Goal: Task Accomplishment & Management: Complete application form

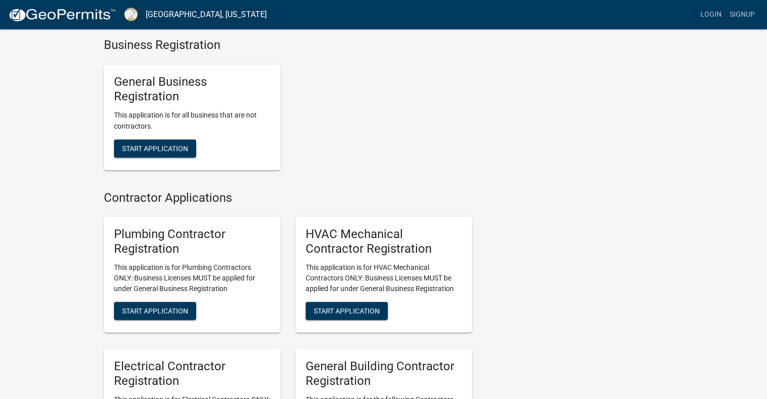
scroll to position [1786, 0]
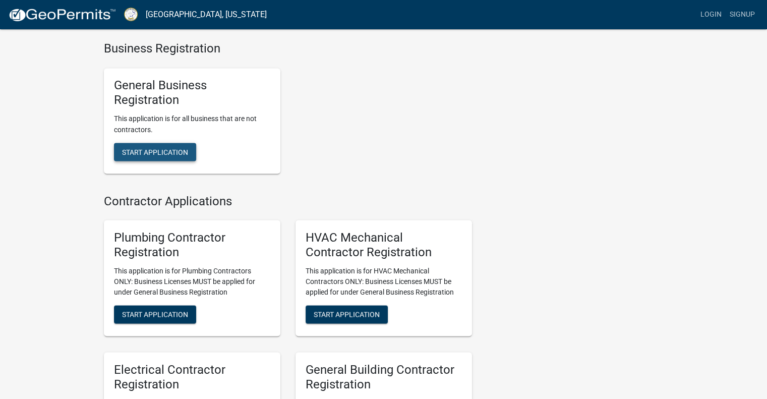
click at [130, 155] on span "Start Application" at bounding box center [155, 151] width 66 height 8
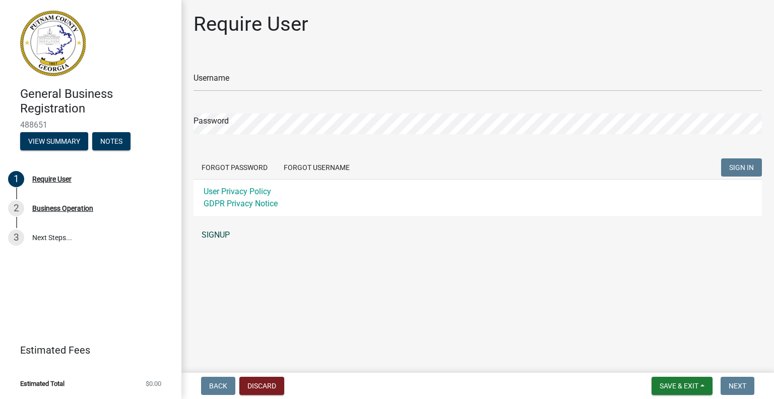
click at [218, 233] on link "SIGNUP" at bounding box center [478, 235] width 569 height 20
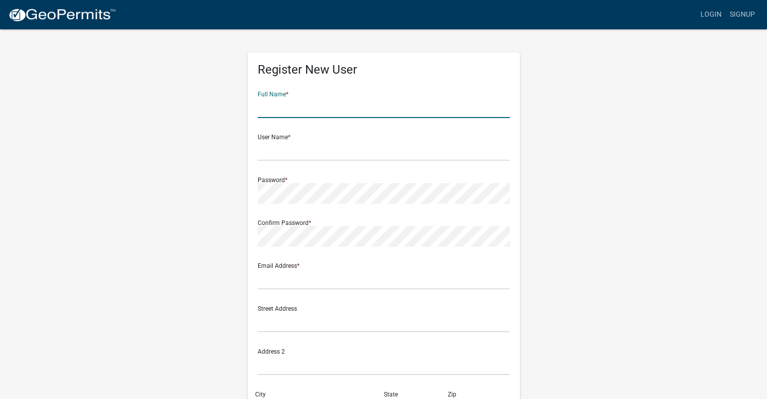
click at [275, 111] on input "text" at bounding box center [384, 107] width 252 height 21
type input "[PERSON_NAME]"
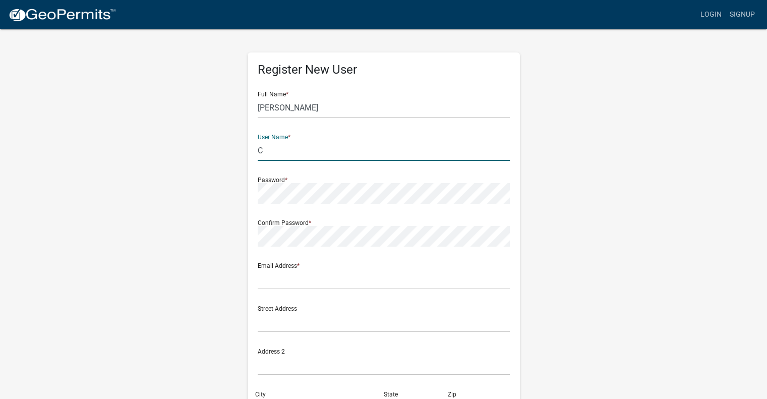
type input "C"
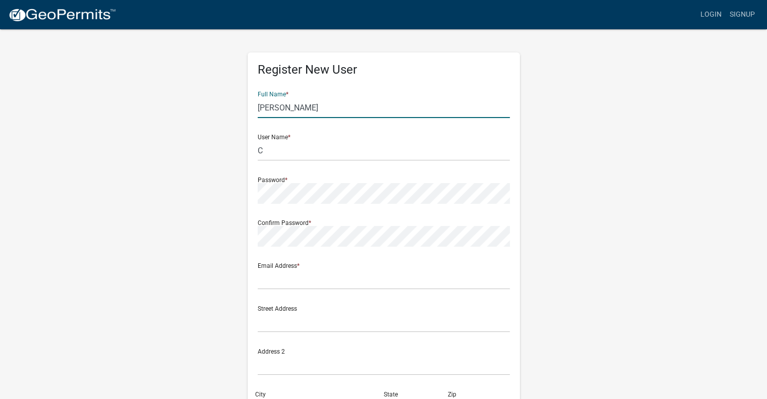
type input "[PERSON_NAME]"
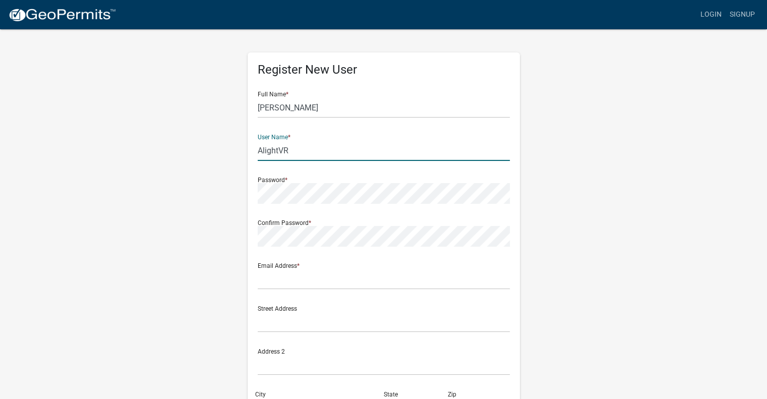
type input "AlightVR"
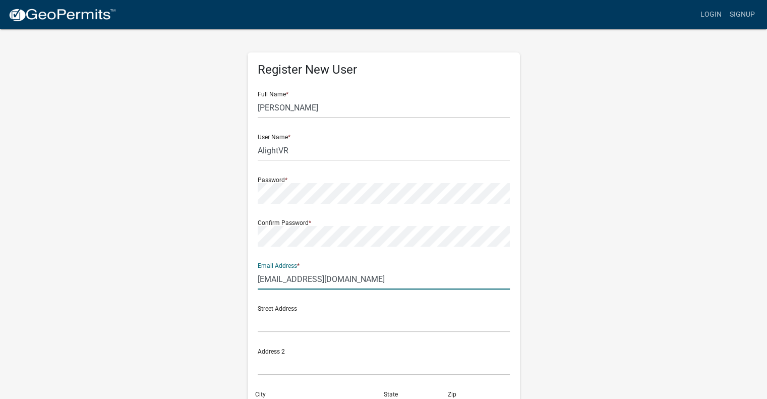
type input "[EMAIL_ADDRESS][DOMAIN_NAME]"
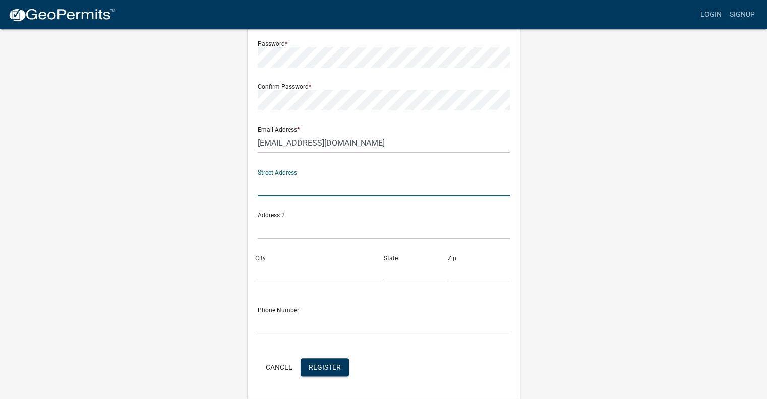
scroll to position [137, 0]
type input "[STREET_ADDRESS]"
type input "[GEOGRAPHIC_DATA]"
type input "GA"
type input "31061"
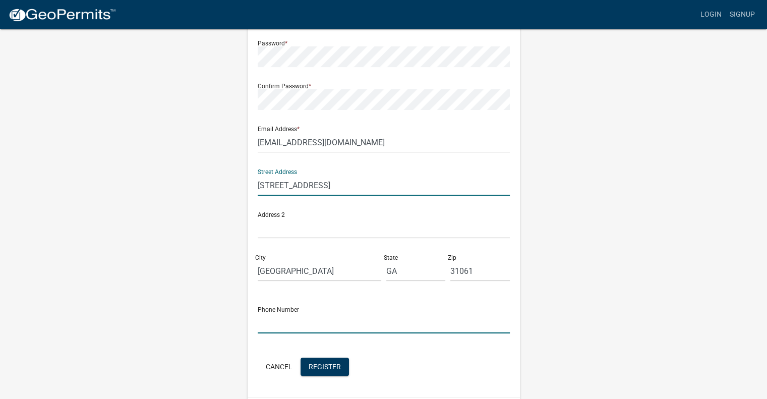
type input "4784148838"
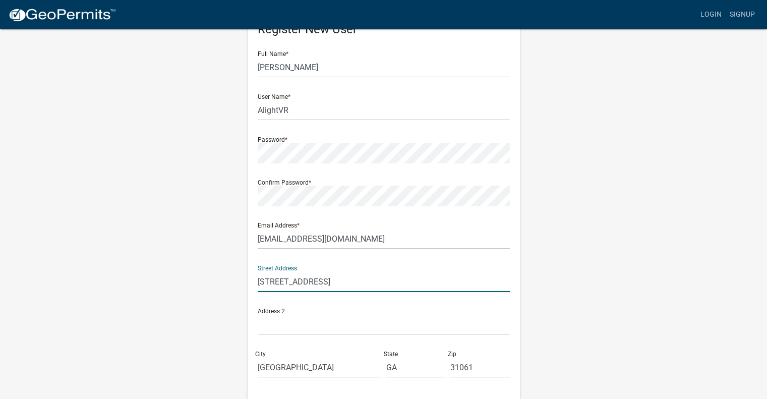
scroll to position [168, 0]
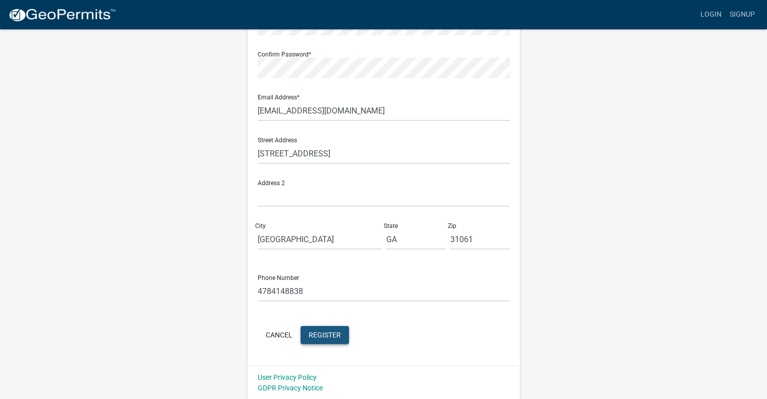
click at [319, 332] on span "Register" at bounding box center [325, 334] width 32 height 8
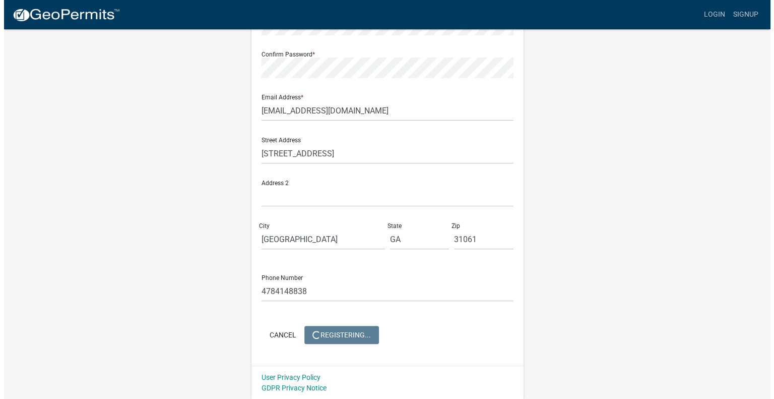
scroll to position [0, 0]
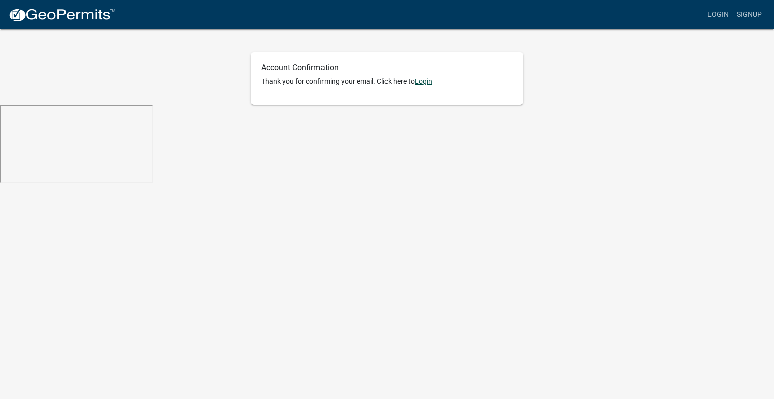
click at [423, 83] on link "Login" at bounding box center [424, 81] width 18 height 8
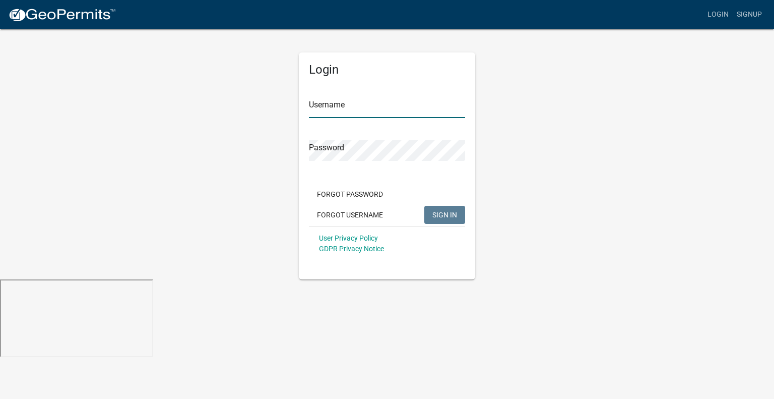
type input "AlightVR"
click at [448, 214] on span "SIGN IN" at bounding box center [445, 214] width 25 height 8
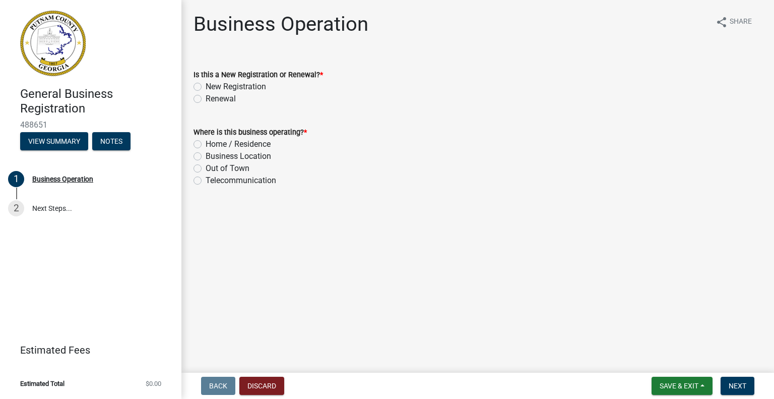
click at [254, 88] on label "New Registration" at bounding box center [236, 87] width 60 height 12
click at [212, 87] on input "New Registration" at bounding box center [209, 84] width 7 height 7
radio input "true"
click at [243, 145] on label "Home / Residence" at bounding box center [238, 144] width 65 height 12
click at [212, 145] on input "Home / Residence" at bounding box center [209, 141] width 7 height 7
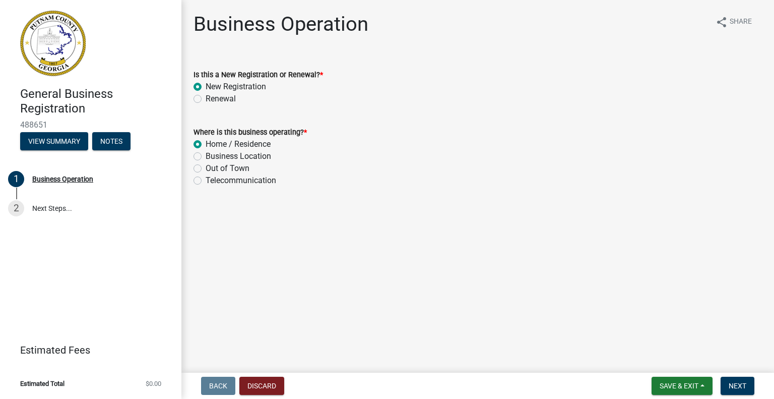
radio input "true"
click at [734, 383] on span "Next" at bounding box center [738, 386] width 18 height 8
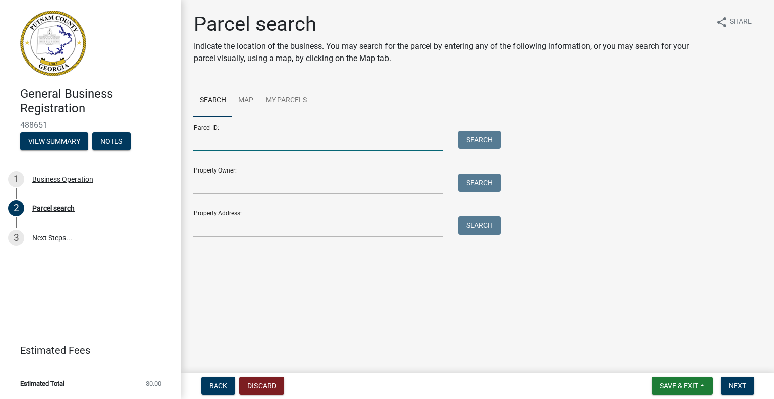
click at [400, 144] on input "Parcel ID:" at bounding box center [319, 141] width 250 height 21
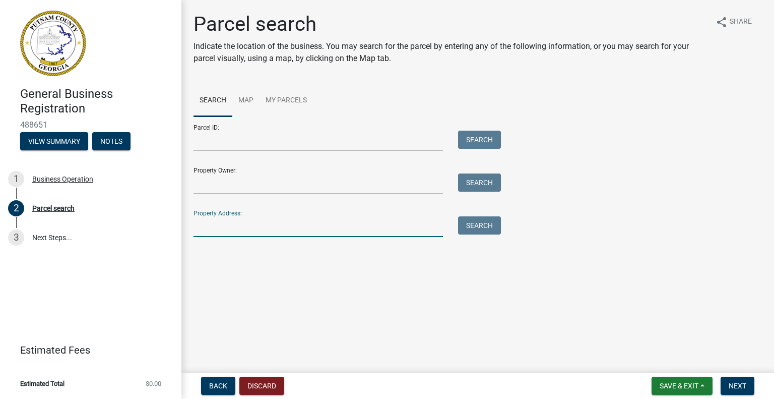
click at [327, 227] on input "Property Address:" at bounding box center [319, 226] width 250 height 21
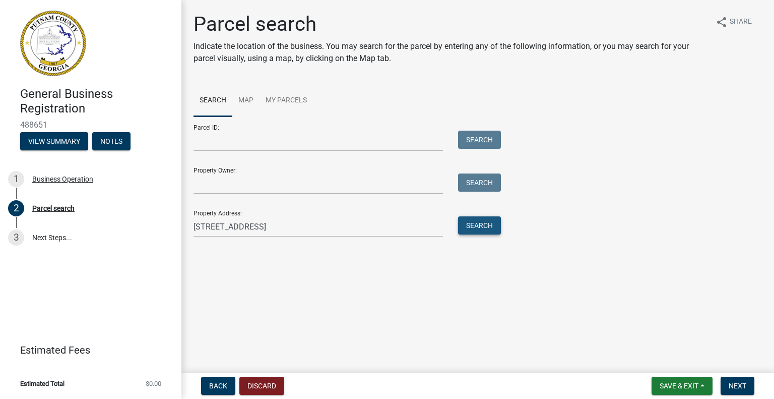
click at [469, 233] on button "Search" at bounding box center [479, 225] width 43 height 18
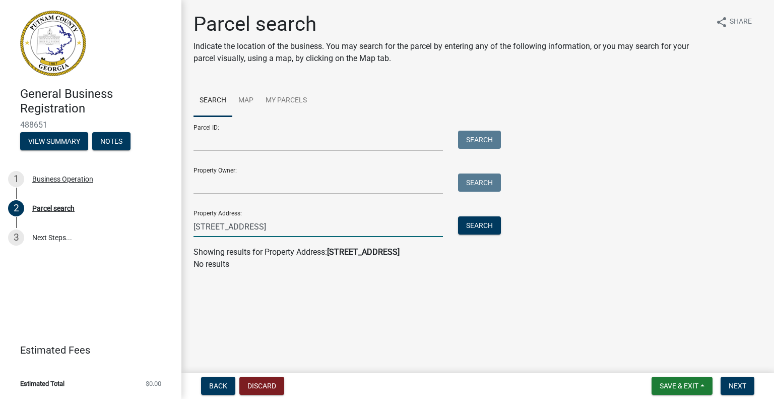
click at [345, 230] on input "[STREET_ADDRESS]" at bounding box center [319, 226] width 250 height 21
type input "198 commodore dr"
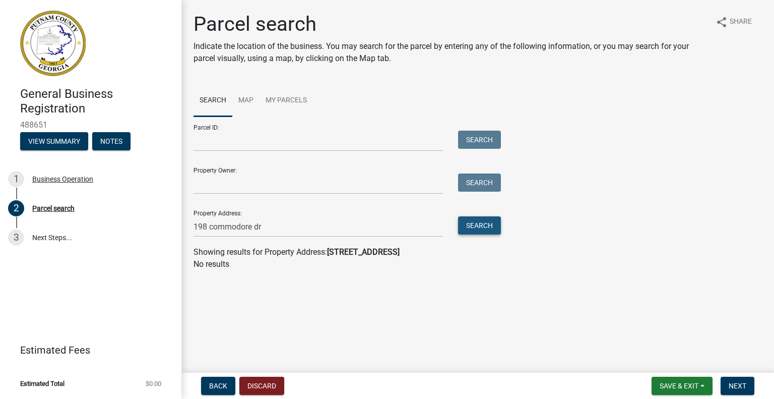
click at [478, 229] on button "Search" at bounding box center [479, 225] width 43 height 18
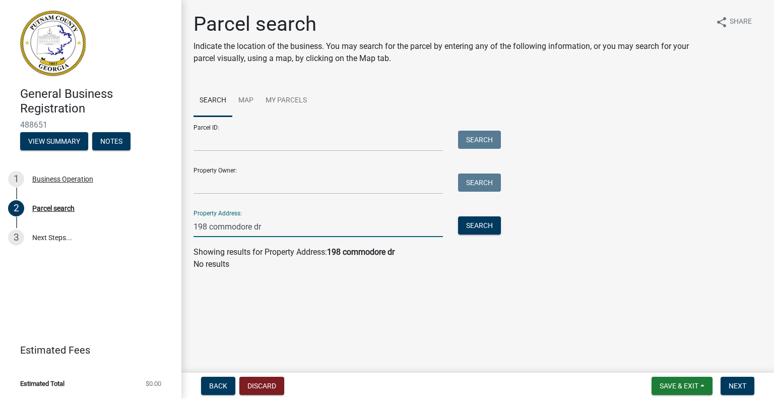
click at [360, 225] on input "198 commodore dr" at bounding box center [319, 226] width 250 height 21
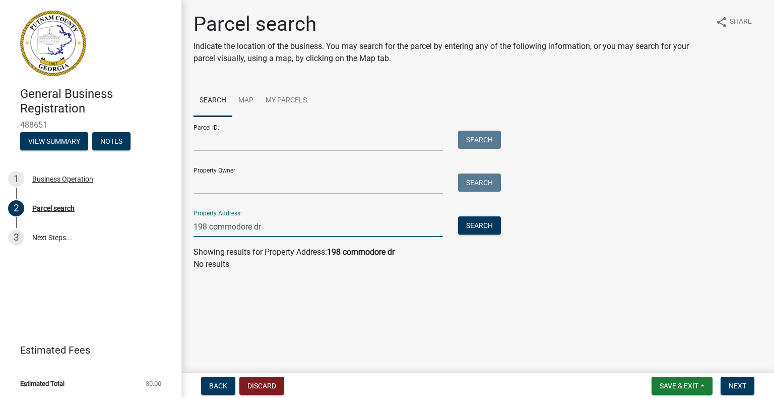
click at [360, 225] on input "198 commodore dr" at bounding box center [319, 226] width 250 height 21
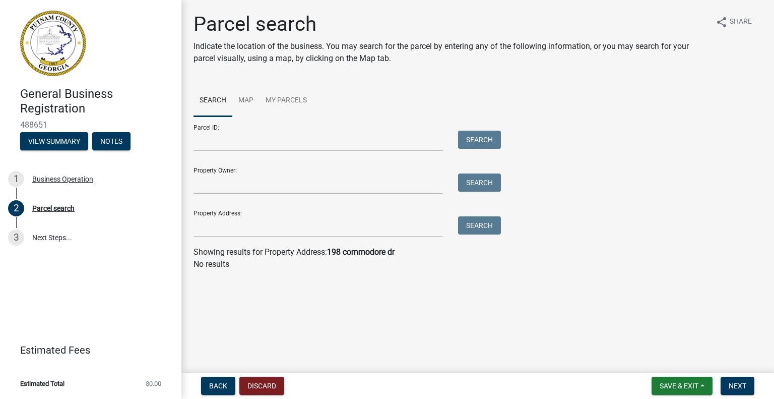
click at [418, 316] on main "Parcel search Indicate the location of the business. You may search for the par…" at bounding box center [477, 184] width 593 height 368
click at [221, 386] on span "Back" at bounding box center [218, 386] width 18 height 8
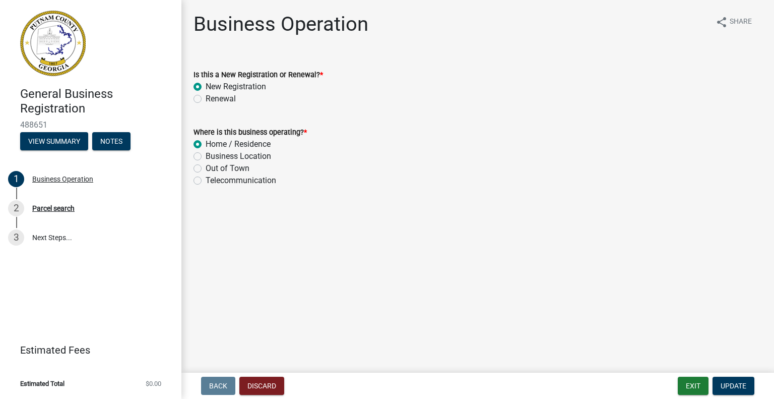
click at [206, 170] on label "Out of Town" at bounding box center [228, 168] width 44 height 12
click at [206, 169] on input "Out of Town" at bounding box center [209, 165] width 7 height 7
radio input "true"
click at [736, 389] on span "Update" at bounding box center [734, 386] width 26 height 8
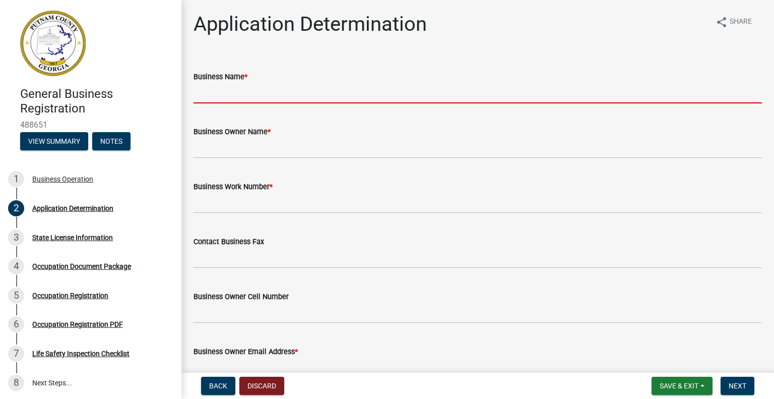
click at [333, 99] on input "Business Name *" at bounding box center [478, 93] width 569 height 21
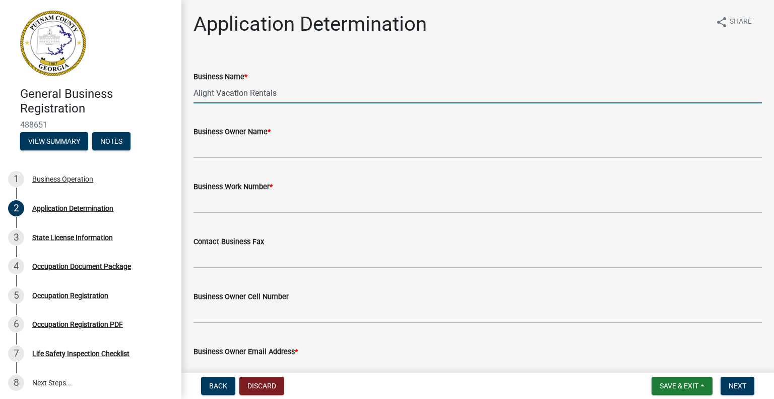
type input "Alight Vacation Rentals"
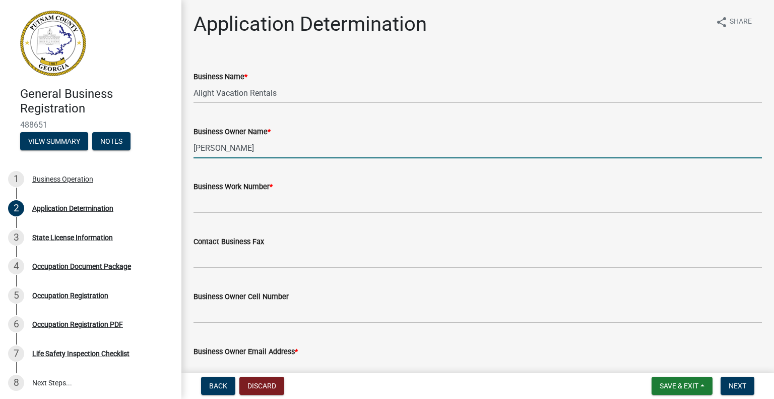
type input "[PERSON_NAME]"
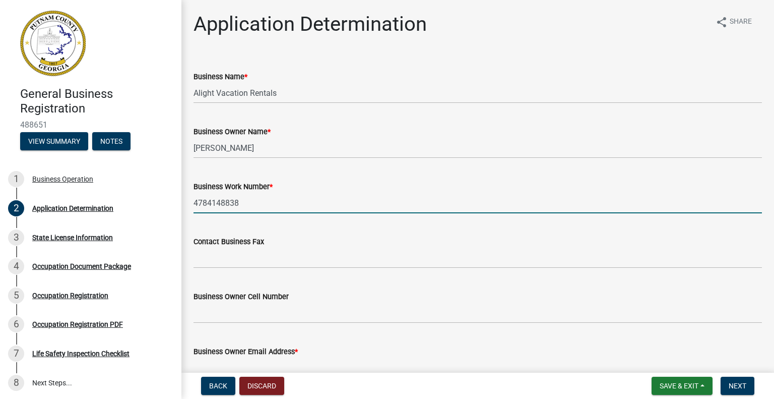
type input "4784148838"
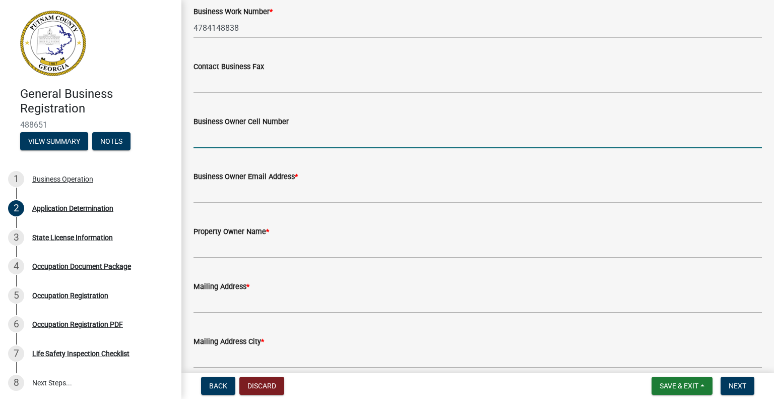
scroll to position [179, 0]
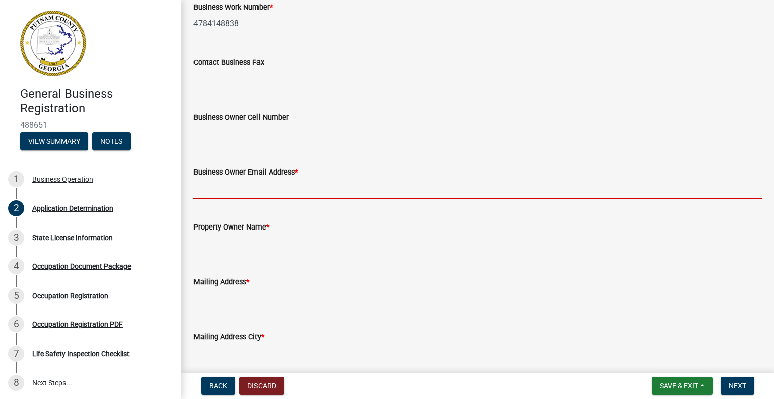
click at [244, 188] on input "Business Owner Email Address *" at bounding box center [478, 188] width 569 height 21
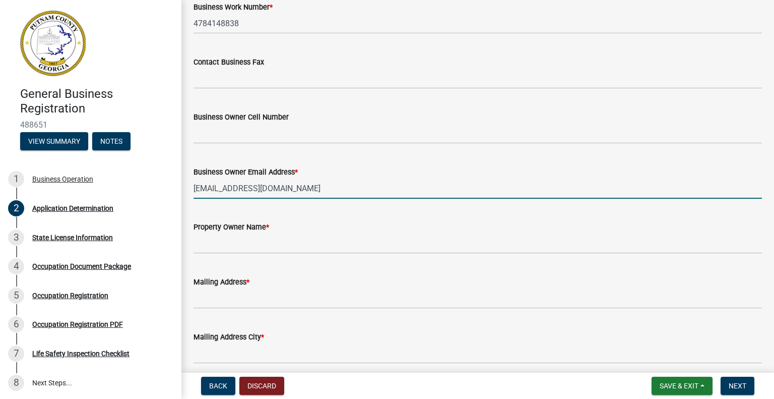
type input "[EMAIL_ADDRESS][DOMAIN_NAME]"
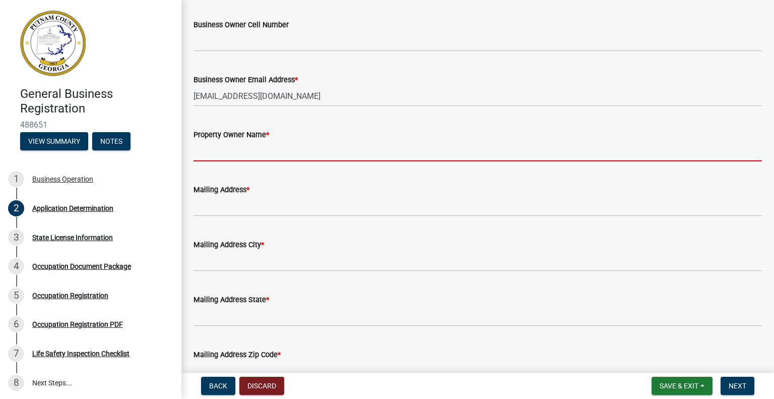
scroll to position [258, 0]
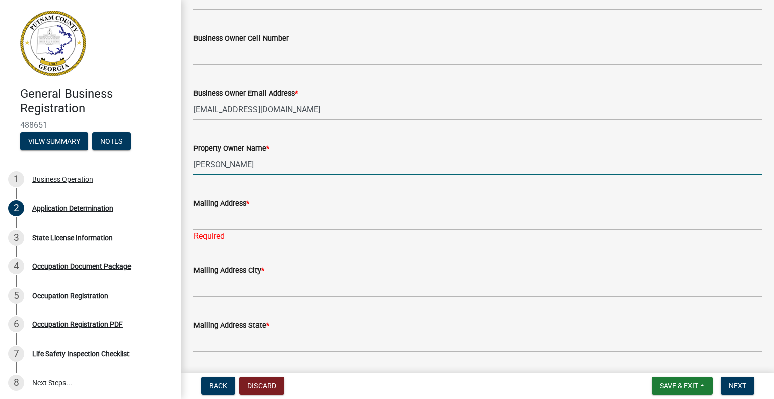
type input "[PERSON_NAME]"
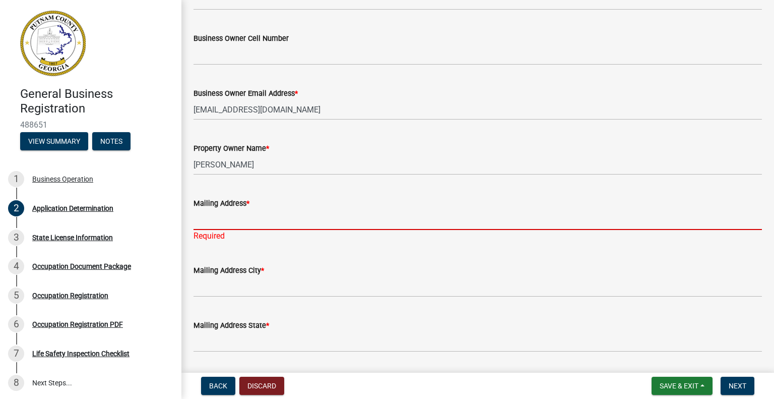
click at [260, 210] on input "Mailing Address *" at bounding box center [478, 219] width 569 height 21
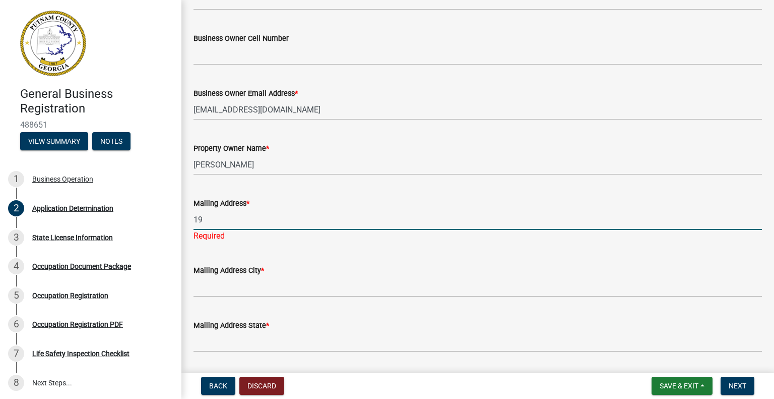
type input "1"
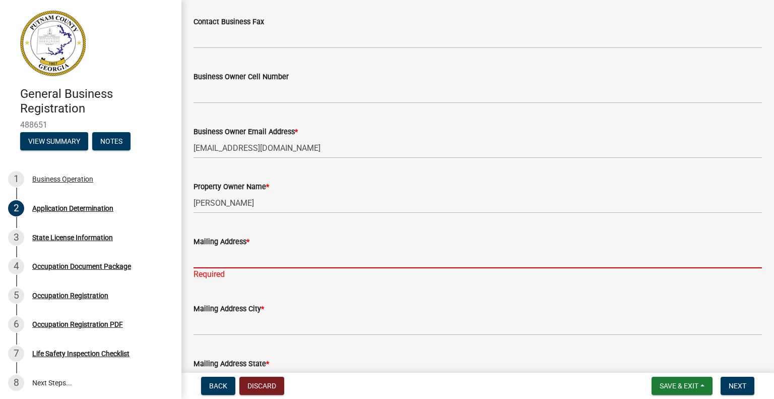
scroll to position [218, 0]
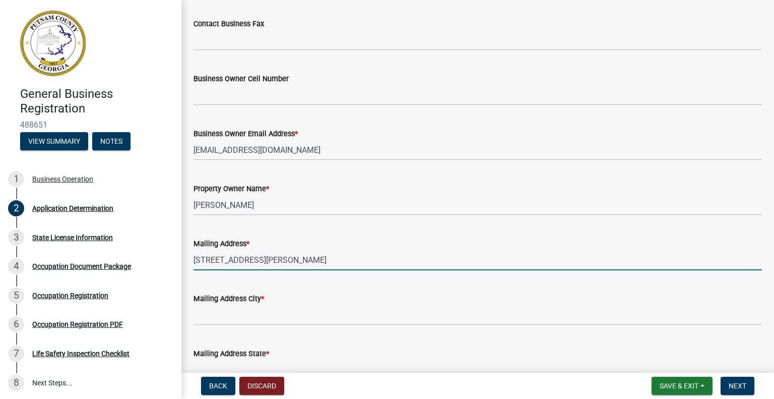
type input "[STREET_ADDRESS][PERSON_NAME]"
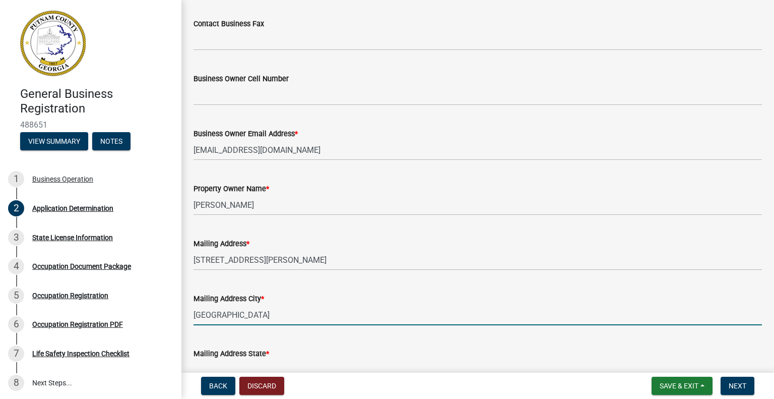
type input "[GEOGRAPHIC_DATA]"
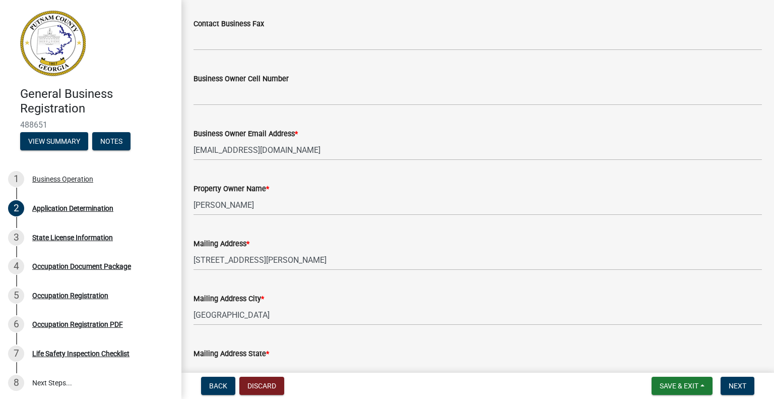
scroll to position [229, 0]
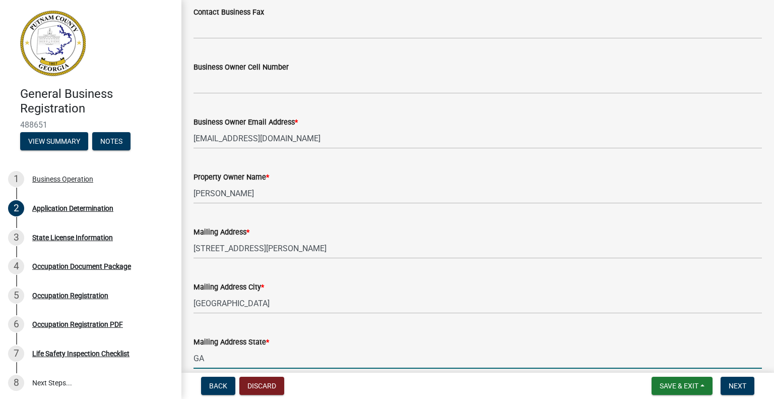
type input "GA"
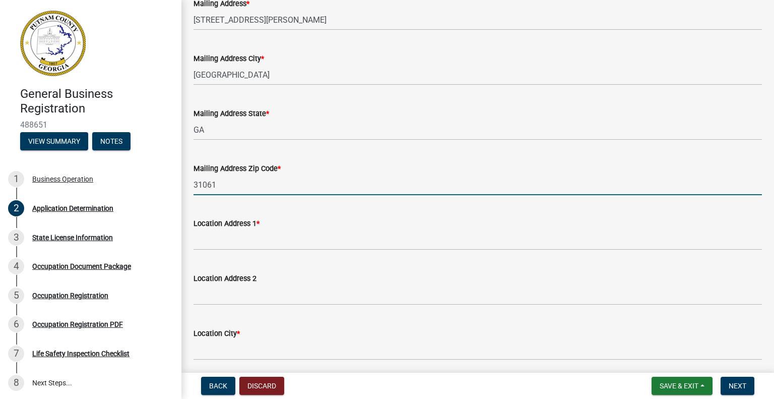
type input "31061"
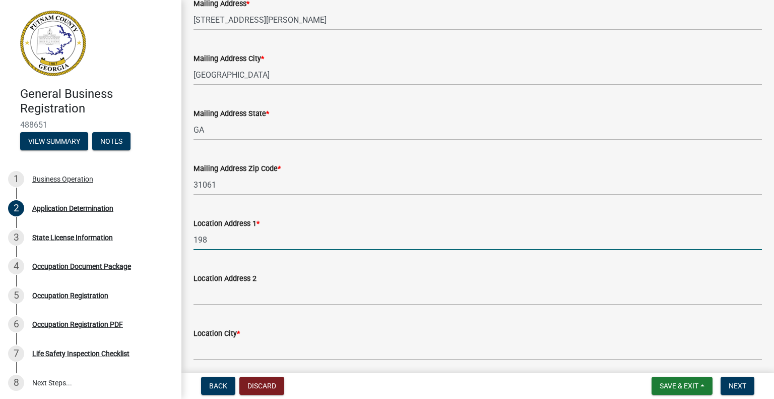
type input "[STREET_ADDRESS]"
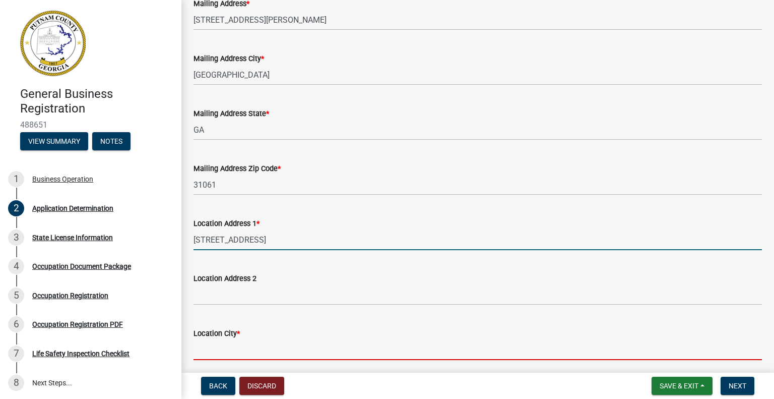
type input "[GEOGRAPHIC_DATA]"
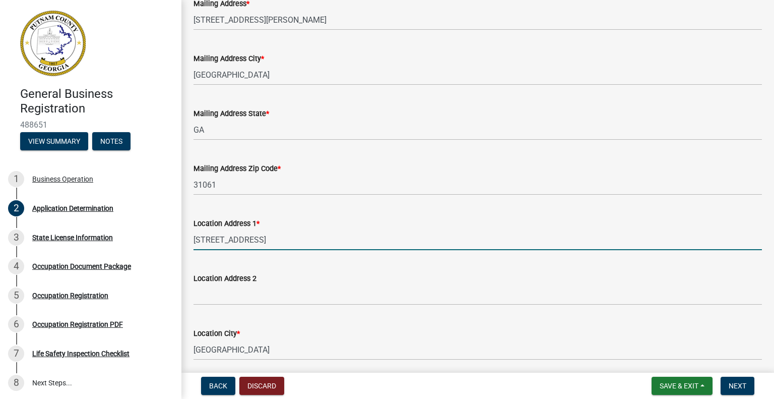
select select "GA"
type input "31061"
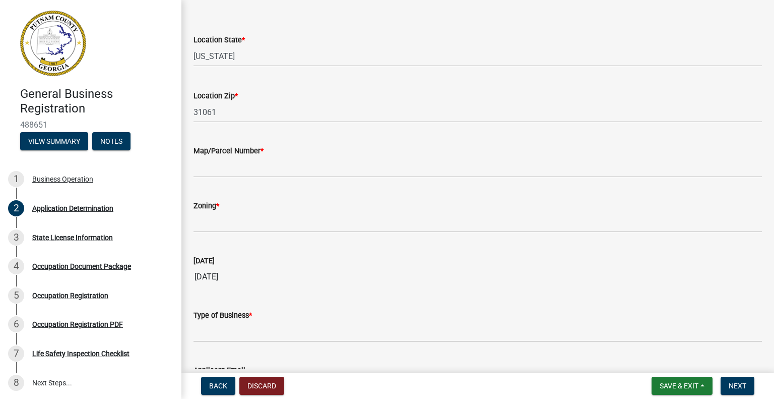
scroll to position [819, 0]
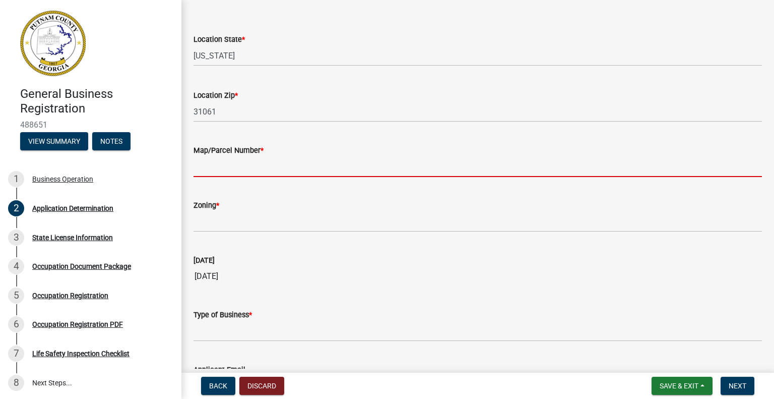
click at [273, 164] on input "Map/Parcel Number *" at bounding box center [478, 166] width 569 height 21
paste input "083B 023A"
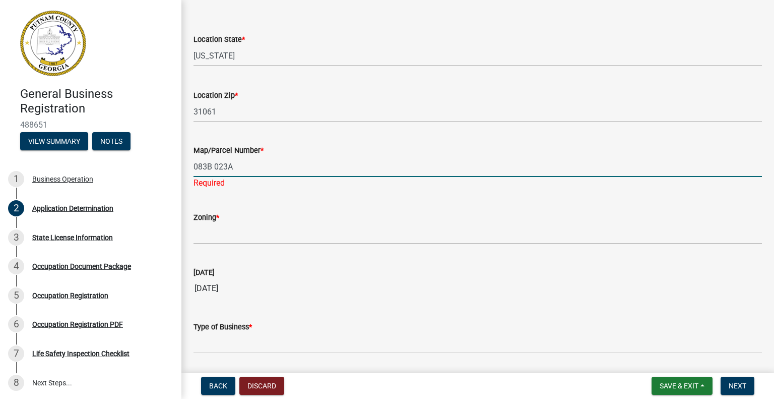
type input "083B 023A"
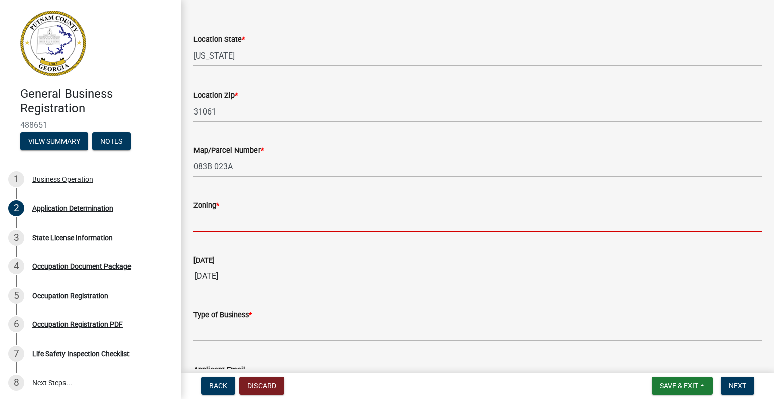
click at [230, 232] on wm-data-entity-input "Zoning *" at bounding box center [478, 212] width 569 height 55
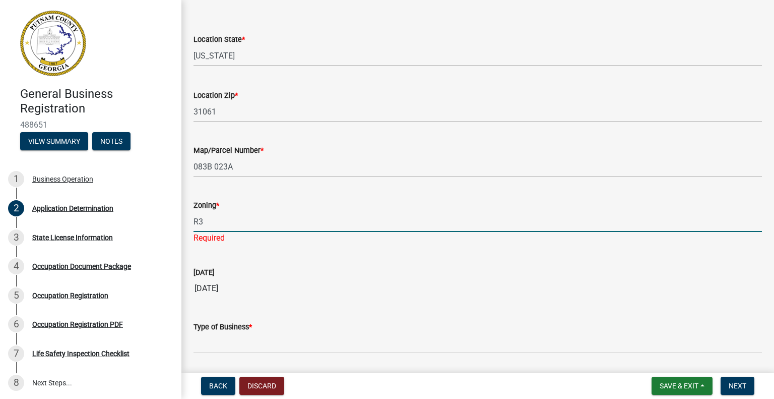
scroll to position [905, 0]
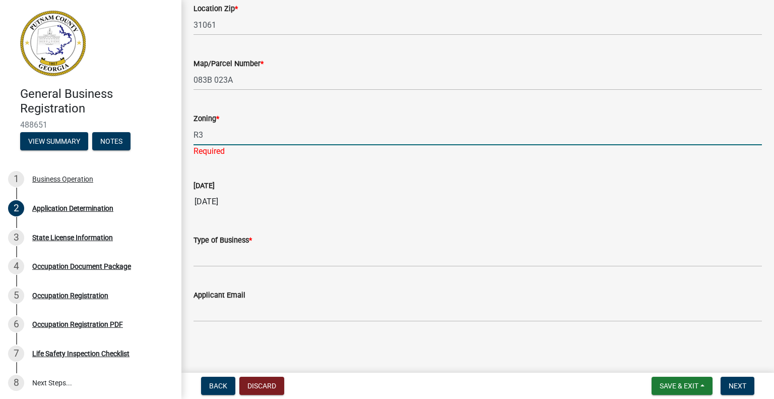
type input "R3"
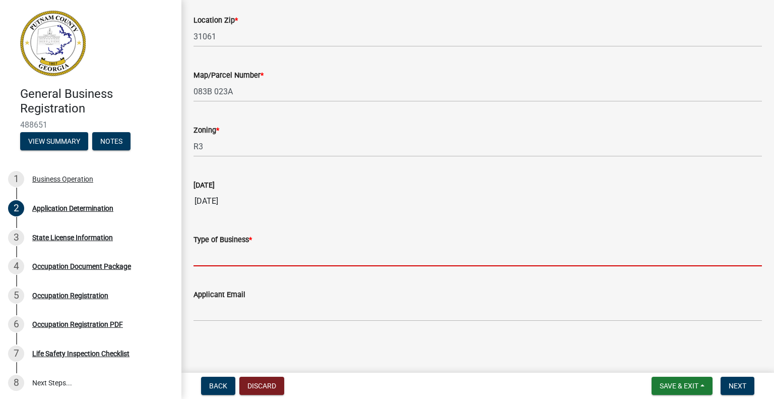
scroll to position [893, 0]
click at [275, 254] on input "Type of Business *" at bounding box center [478, 256] width 569 height 21
type input "V"
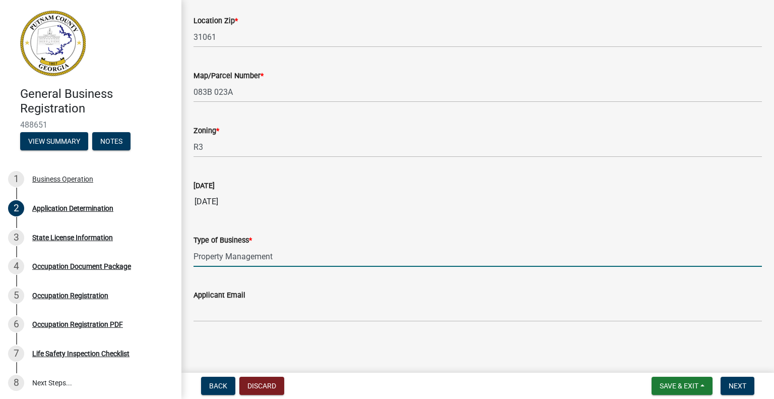
type input "Property Management"
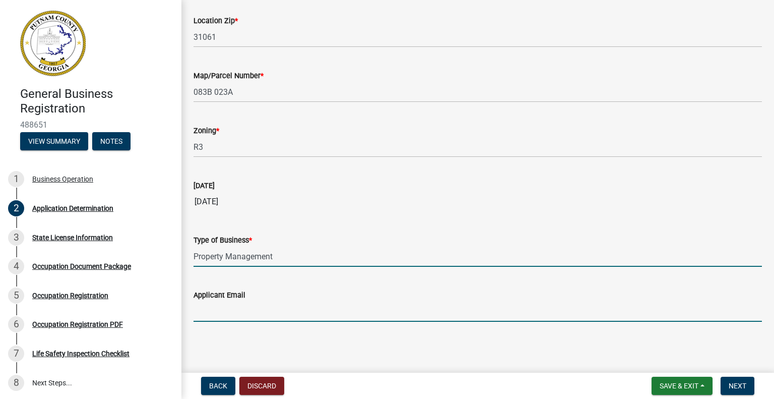
click at [254, 305] on input "Applicant Email" at bounding box center [478, 311] width 569 height 21
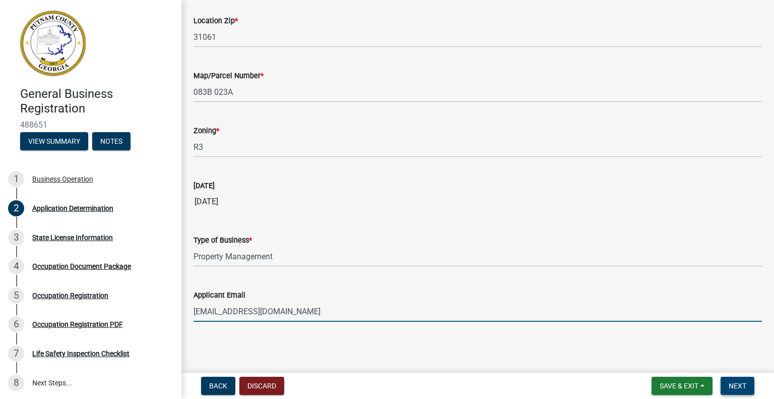
type input "[EMAIL_ADDRESS][DOMAIN_NAME]"
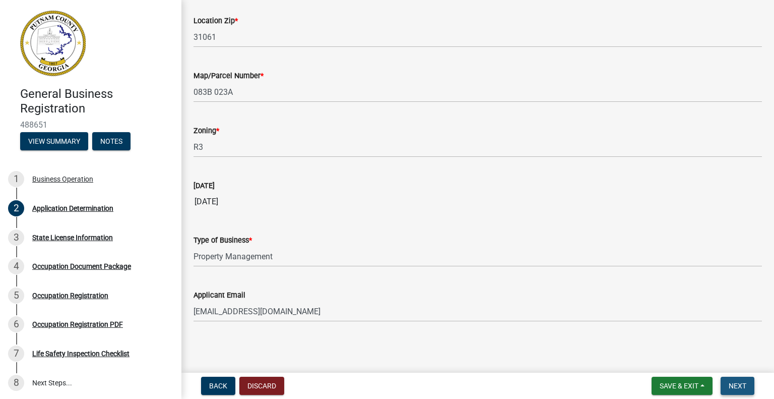
click at [734, 379] on button "Next" at bounding box center [738, 386] width 34 height 18
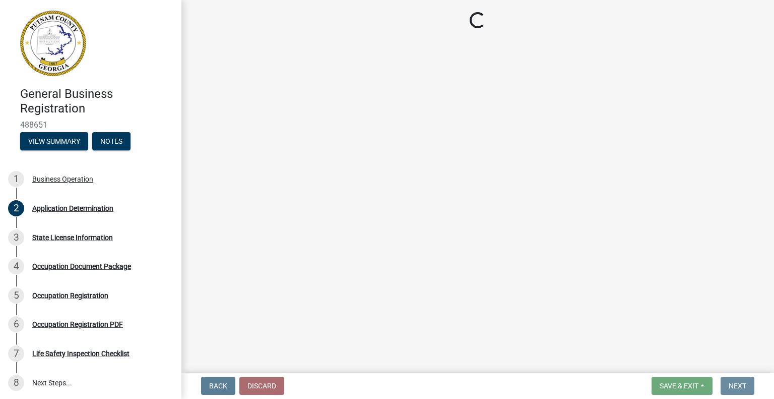
scroll to position [0, 0]
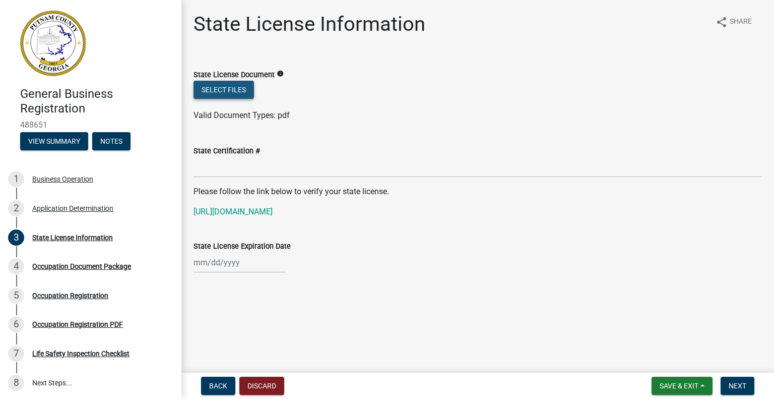
click at [234, 92] on button "Select files" at bounding box center [224, 90] width 60 height 18
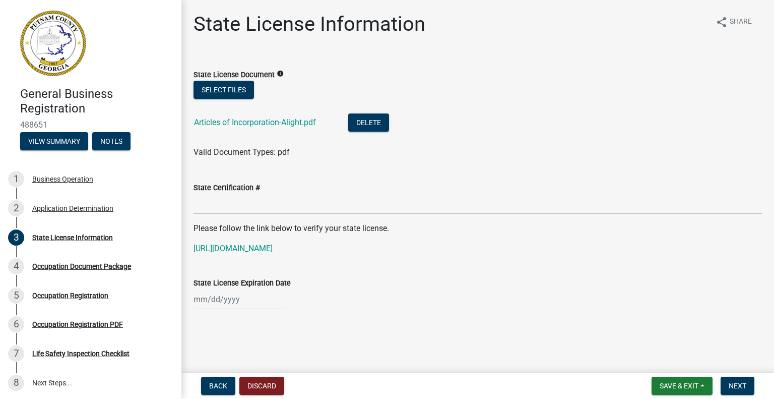
click at [252, 185] on label "State Certification #" at bounding box center [227, 187] width 67 height 7
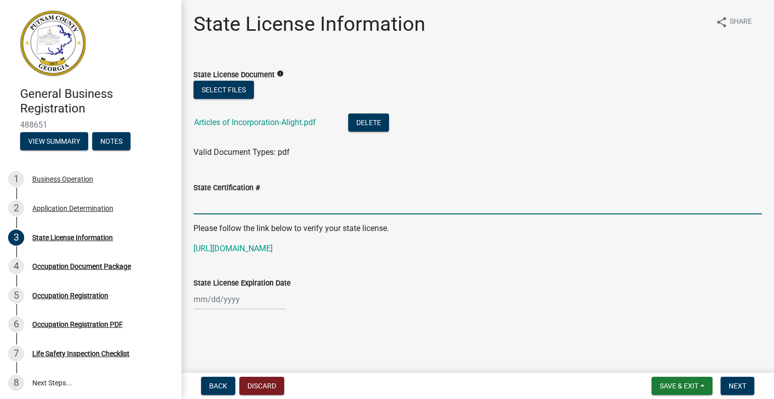
click at [252, 194] on input "State Certification #" at bounding box center [478, 204] width 569 height 21
click at [243, 205] on input "State Certification #" at bounding box center [478, 204] width 569 height 21
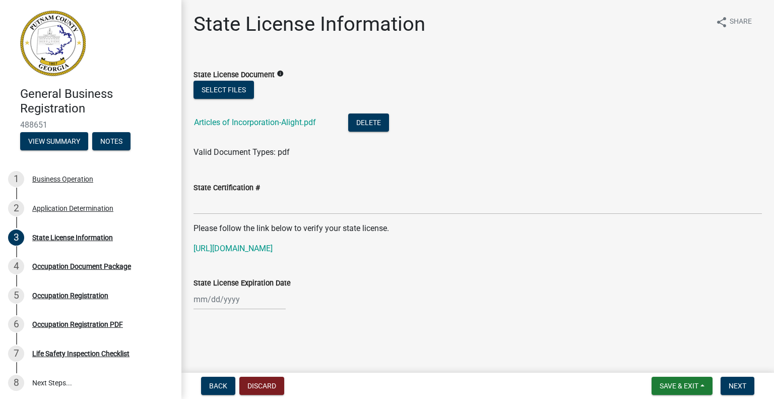
click at [279, 71] on icon "info" at bounding box center [280, 73] width 7 height 7
click at [269, 248] on link "[URL][DOMAIN_NAME]" at bounding box center [233, 248] width 79 height 10
click at [730, 382] on span "Next" at bounding box center [738, 386] width 18 height 8
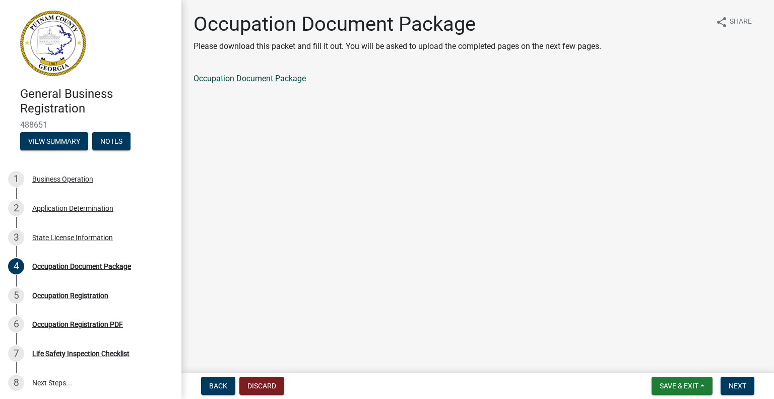
click at [262, 81] on link "Occupation Document Package" at bounding box center [250, 79] width 112 height 10
click at [730, 379] on button "Next" at bounding box center [738, 386] width 34 height 18
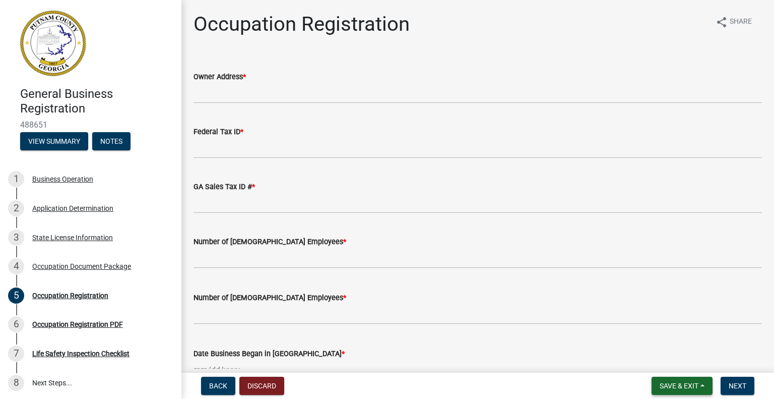
click at [666, 385] on span "Save & Exit" at bounding box center [679, 386] width 39 height 8
click at [656, 359] on button "Save & Exit" at bounding box center [672, 359] width 81 height 24
